Goal: Task Accomplishment & Management: Use online tool/utility

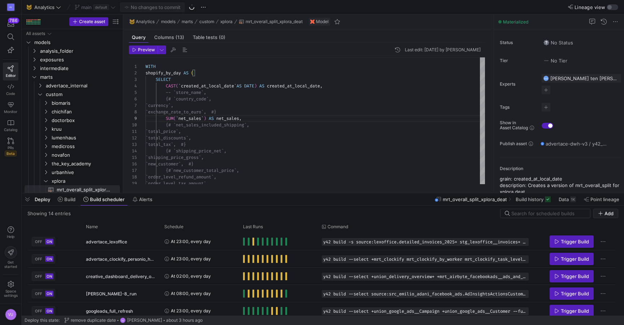
scroll to position [148, 0]
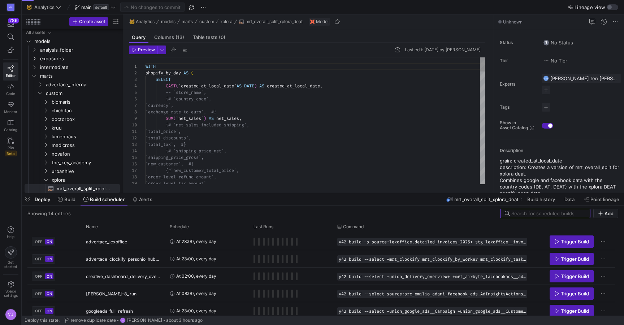
scroll to position [65, 0]
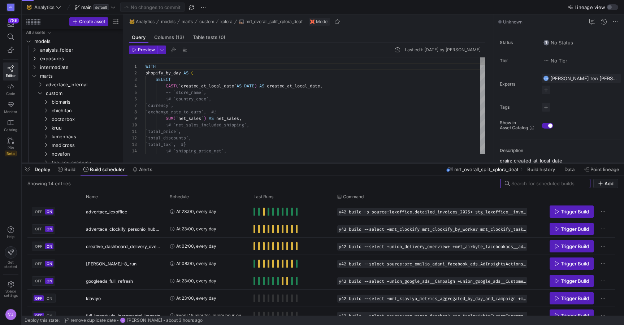
drag, startPoint x: 230, startPoint y: 193, endPoint x: 228, endPoint y: 163, distance: 30.1
click at [228, 163] on div at bounding box center [323, 163] width 603 height 3
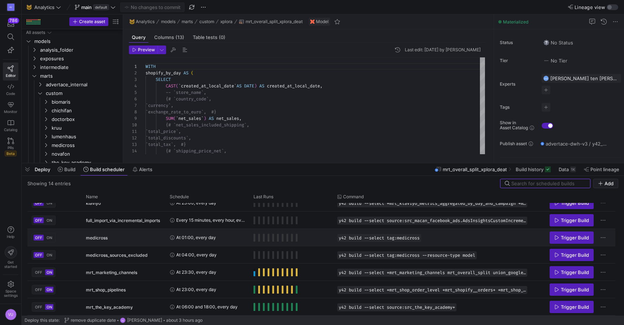
scroll to position [98, 0]
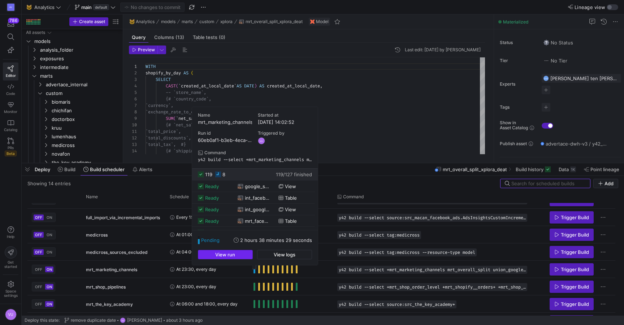
click at [236, 254] on span "button" at bounding box center [225, 254] width 54 height 9
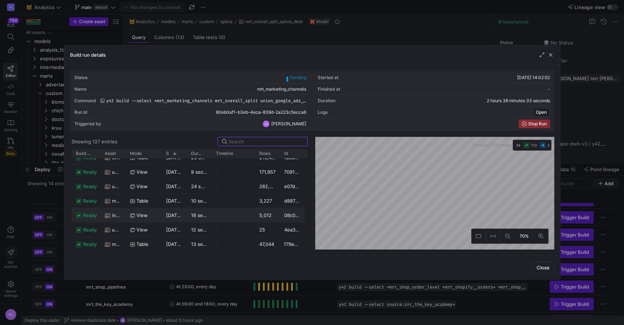
scroll to position [0, 0]
click at [79, 152] on span "Build status" at bounding box center [83, 153] width 15 height 5
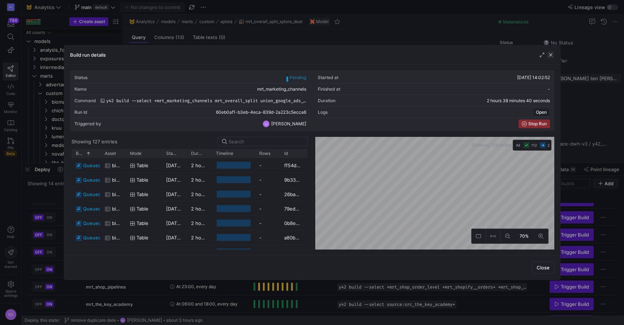
click at [550, 55] on span "button" at bounding box center [550, 54] width 7 height 7
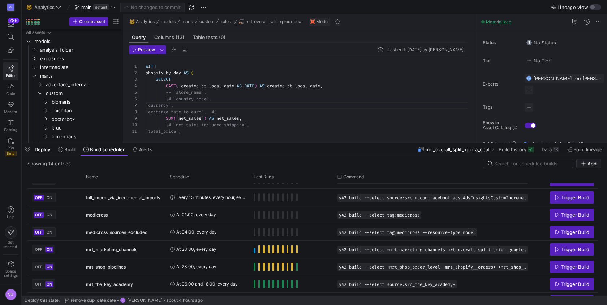
scroll to position [39, 52]
